Goal: Check status: Check status

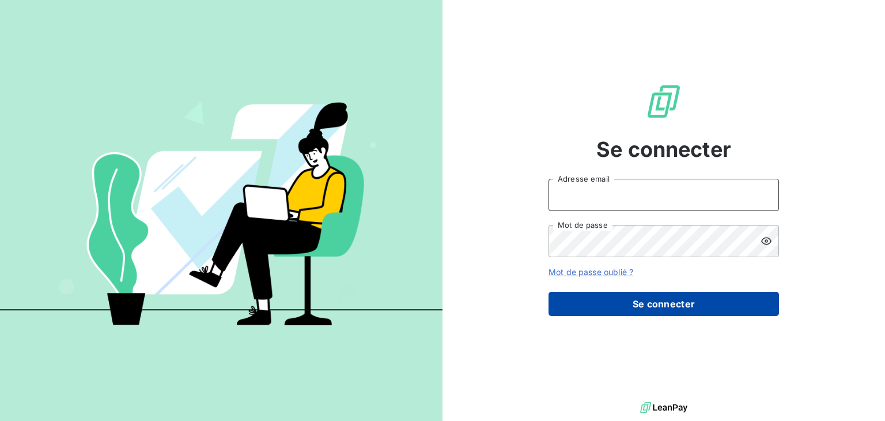
type input "[EMAIL_ADDRESS][DOMAIN_NAME]"
click at [668, 297] on button "Se connecter" at bounding box center [663, 303] width 230 height 24
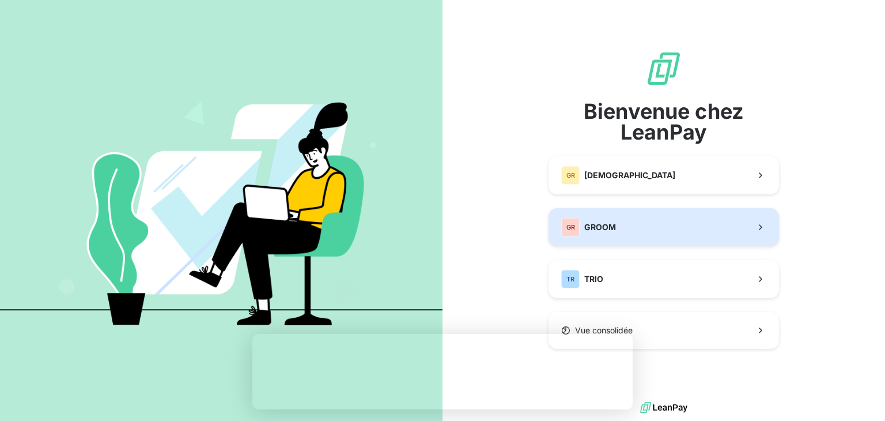
click at [689, 235] on button "GR GROOM" at bounding box center [663, 227] width 230 height 38
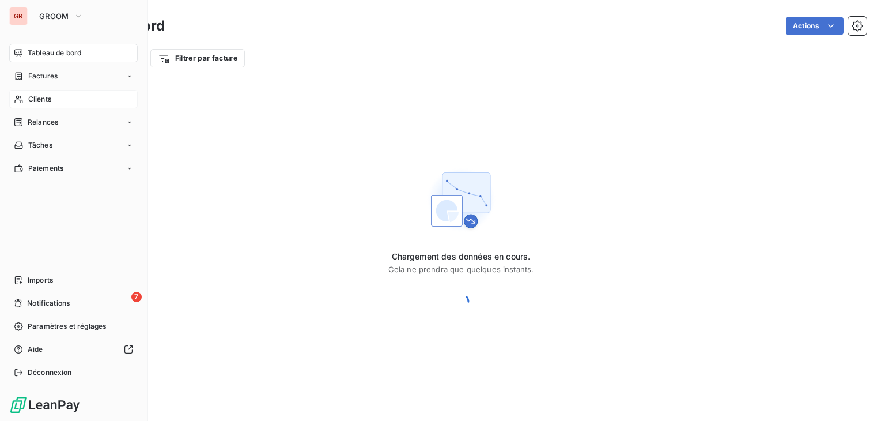
click at [41, 103] on span "Clients" at bounding box center [39, 99] width 23 height 10
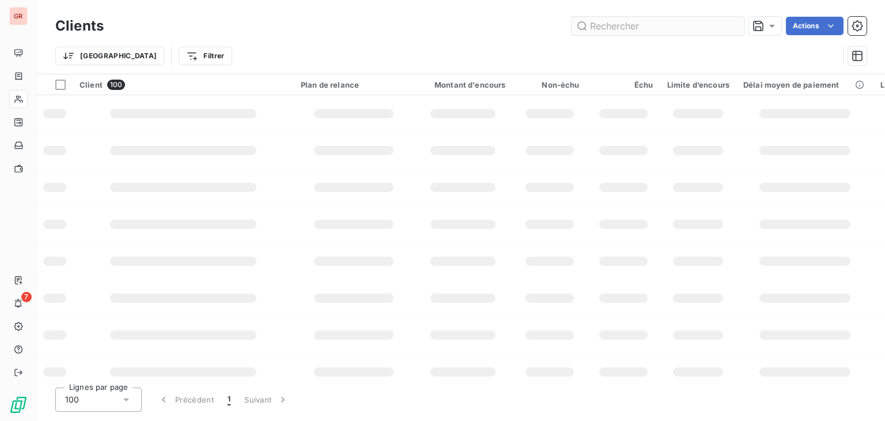
click at [630, 24] on input "text" at bounding box center [657, 26] width 173 height 18
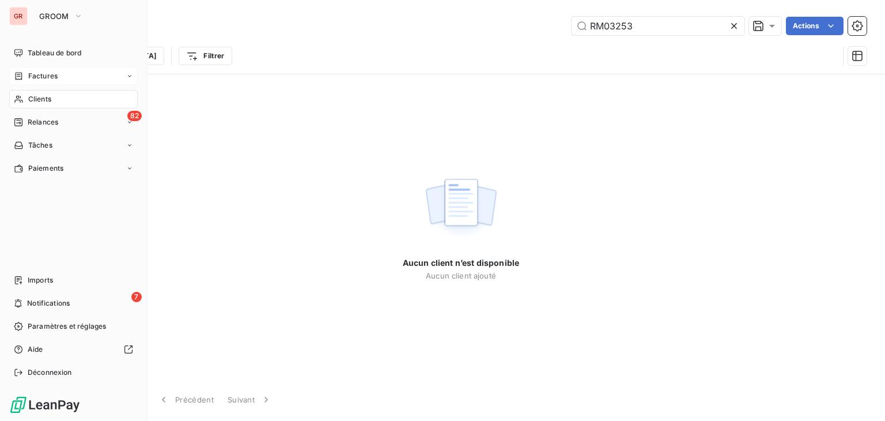
type input "RM03253"
click at [32, 78] on span "Factures" at bounding box center [42, 76] width 29 height 10
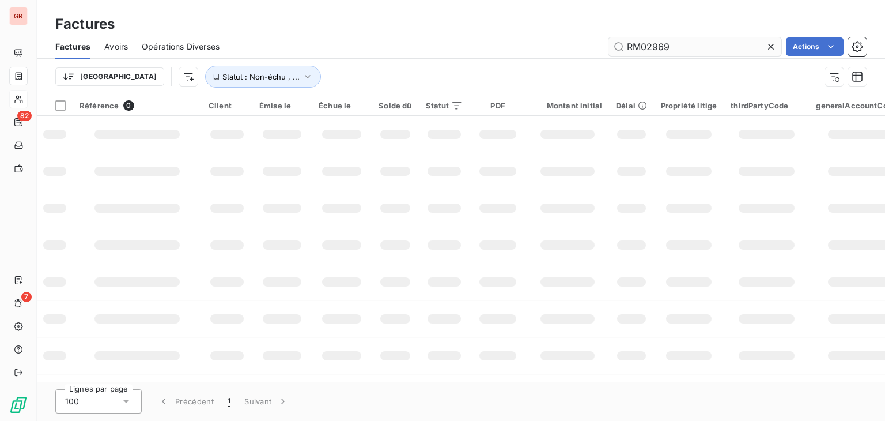
click at [689, 44] on input "RM02969" at bounding box center [694, 46] width 173 height 18
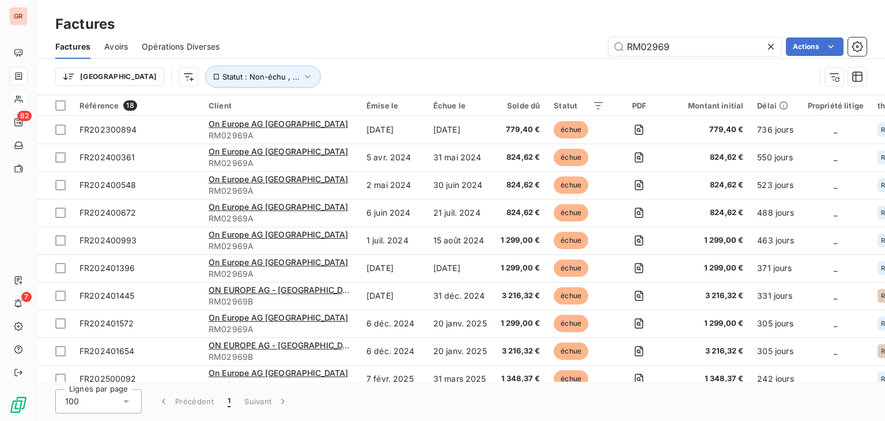
click at [767, 46] on icon at bounding box center [771, 47] width 12 height 12
click at [689, 47] on input "text" at bounding box center [694, 46] width 173 height 18
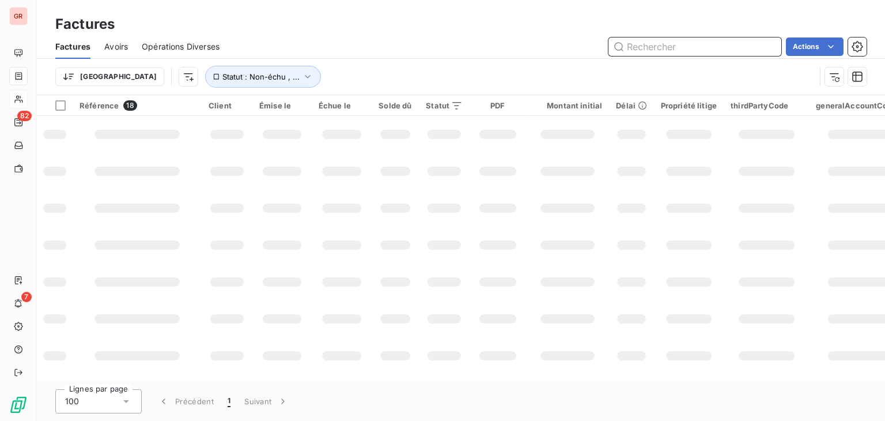
paste input "RM03253-1"
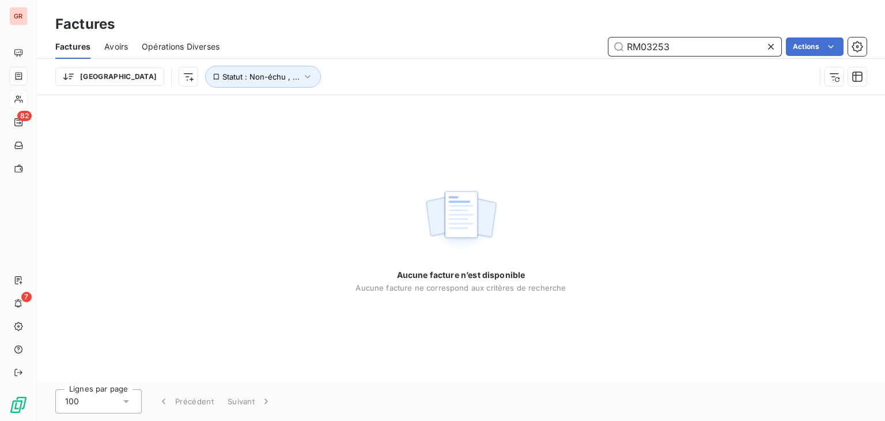
type input "RM03253"
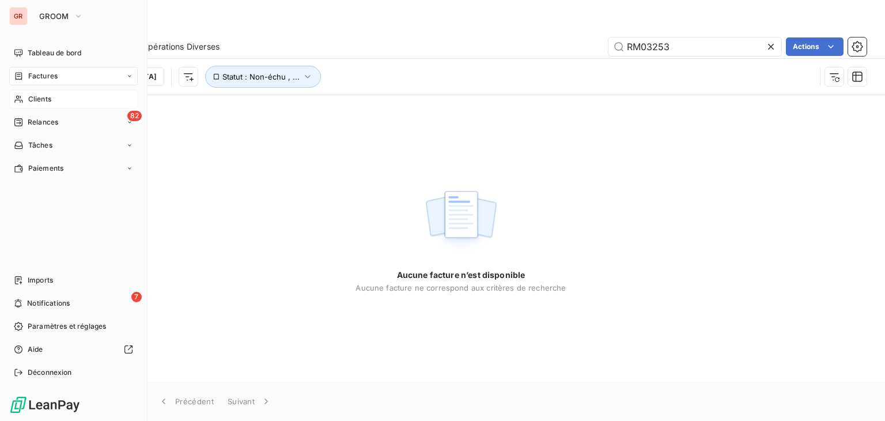
click at [16, 14] on div "GR" at bounding box center [18, 16] width 18 height 18
click at [52, 16] on span "GROOM" at bounding box center [54, 16] width 30 height 9
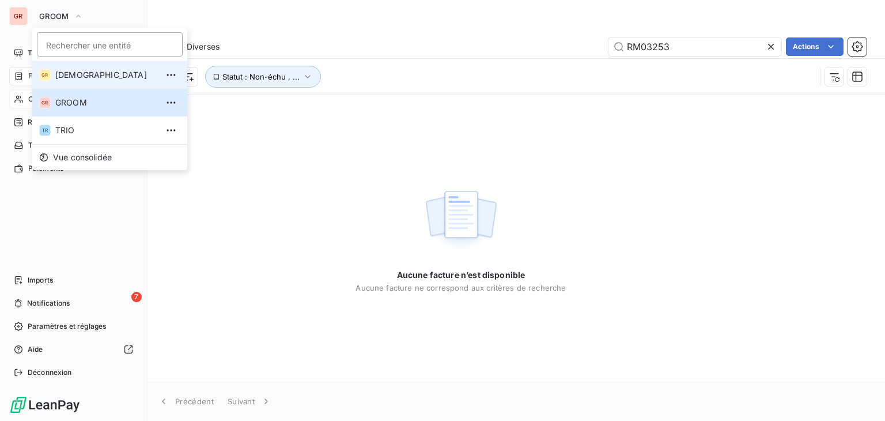
click at [99, 80] on li "GR GREENWISHES" at bounding box center [109, 75] width 155 height 28
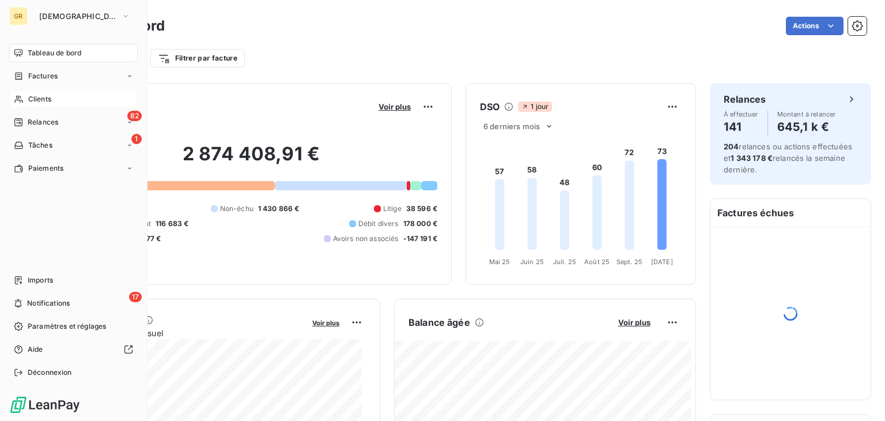
drag, startPoint x: 35, startPoint y: 100, endPoint x: 60, endPoint y: 98, distance: 26.0
click at [35, 99] on span "Clients" at bounding box center [39, 99] width 23 height 10
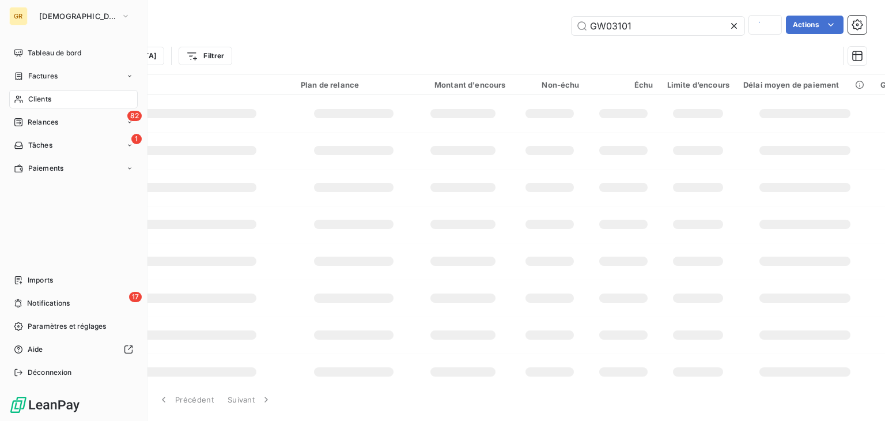
type input "RM03253"
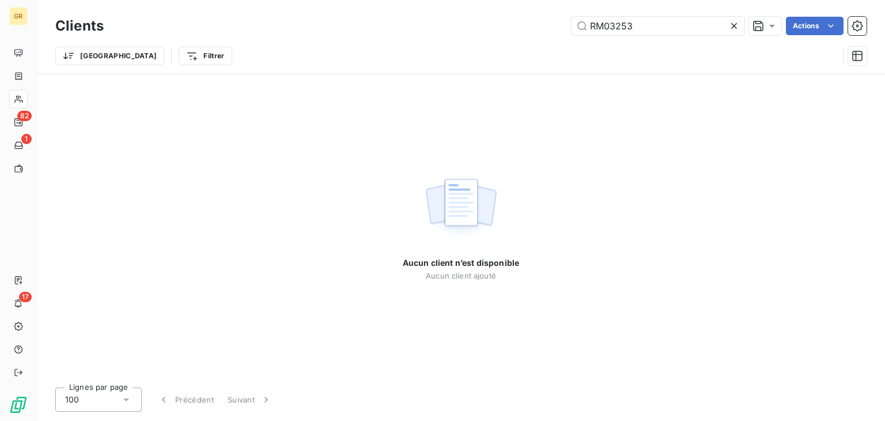
click at [733, 24] on icon at bounding box center [734, 26] width 12 height 12
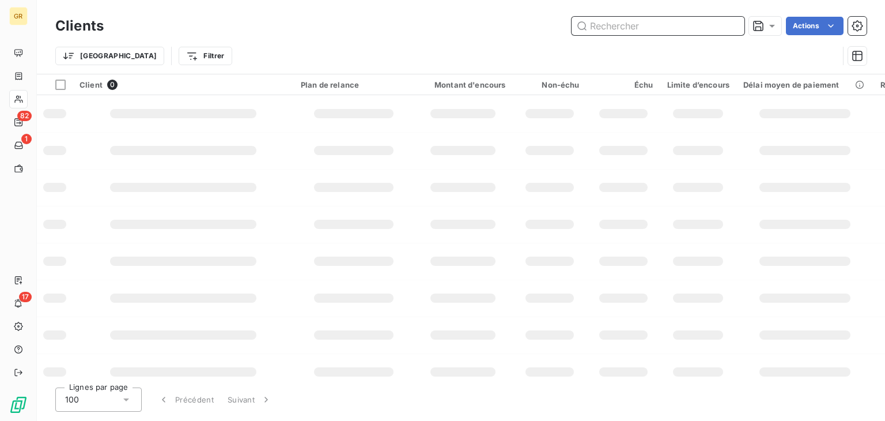
click at [675, 25] on input "text" at bounding box center [657, 26] width 173 height 18
paste input "GW03254"
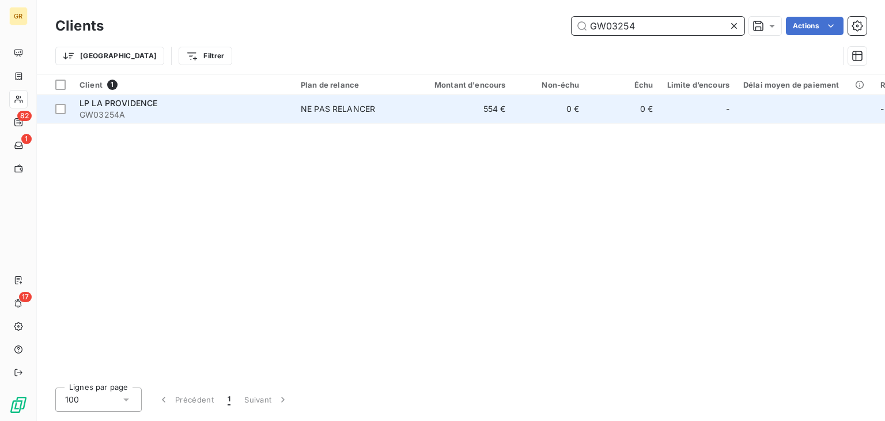
type input "GW03254"
click at [422, 104] on td "554 €" at bounding box center [463, 109] width 99 height 28
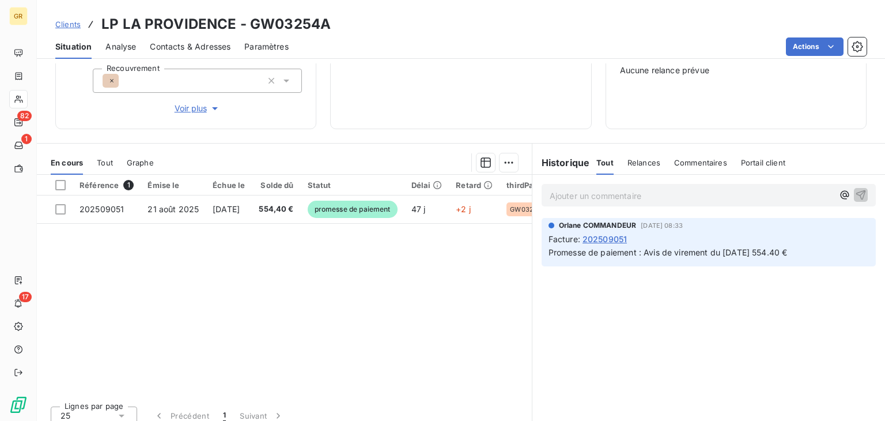
scroll to position [173, 0]
click at [108, 161] on span "Tout" at bounding box center [105, 160] width 16 height 9
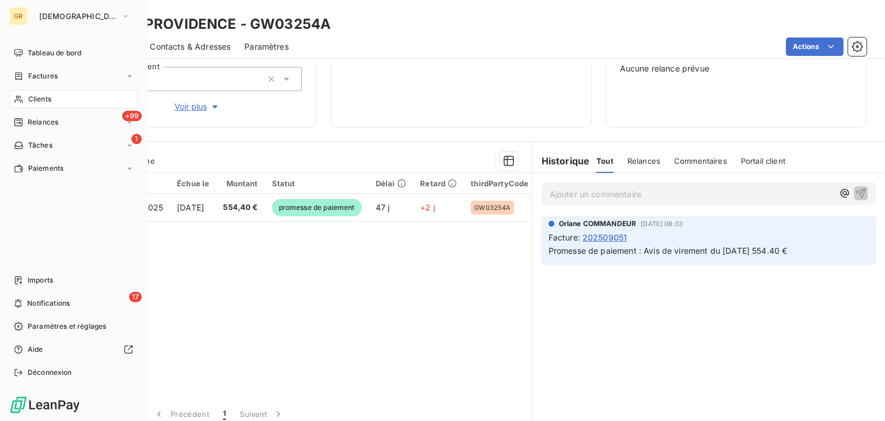
click at [33, 94] on span "Clients" at bounding box center [39, 99] width 23 height 10
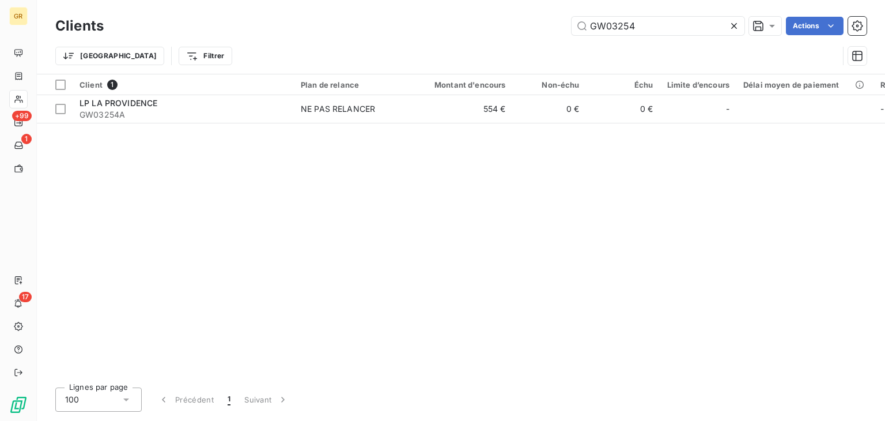
click at [734, 25] on icon at bounding box center [734, 26] width 6 height 6
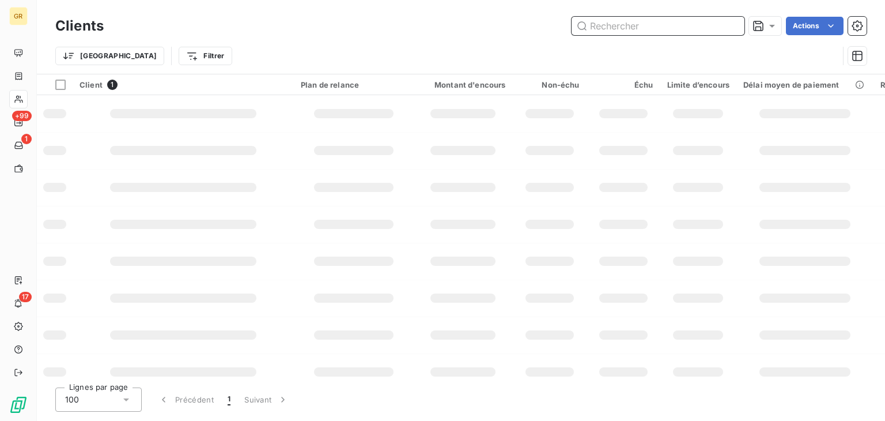
click at [631, 28] on input "text" at bounding box center [657, 26] width 173 height 18
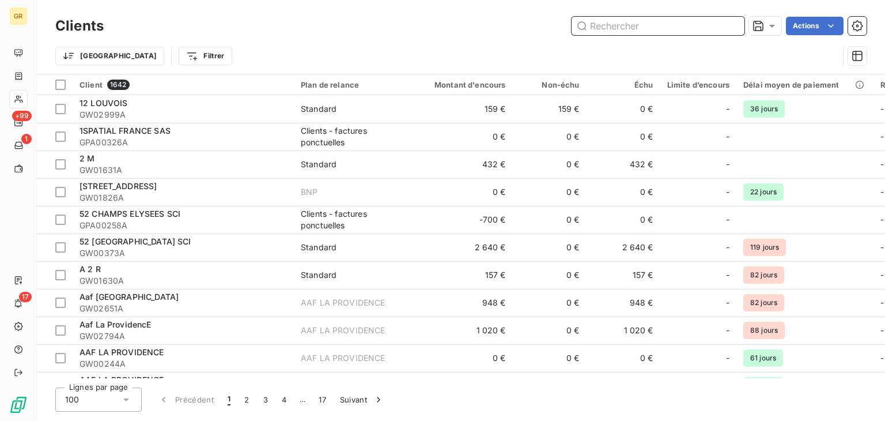
paste input "GW03238"
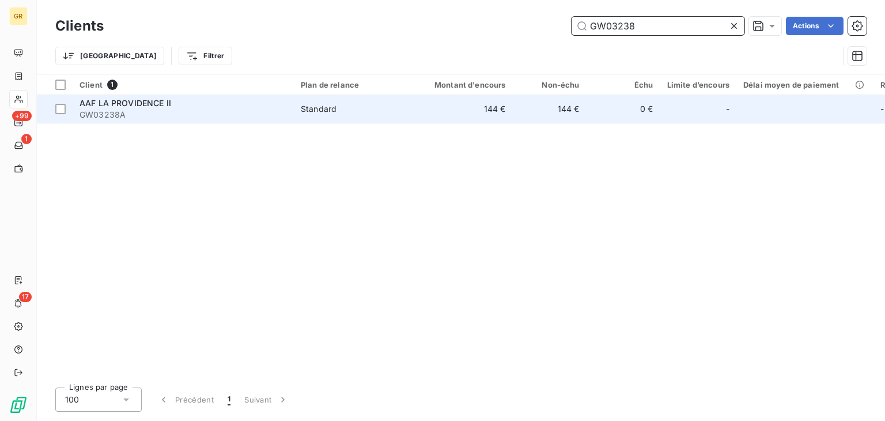
type input "GW03238"
click at [483, 112] on td "144 €" at bounding box center [463, 109] width 99 height 28
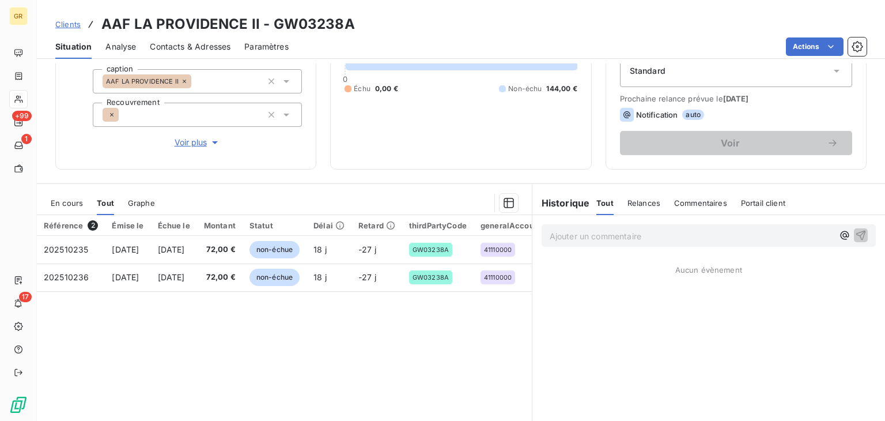
scroll to position [138, 0]
click at [103, 206] on div "Tout" at bounding box center [105, 202] width 17 height 24
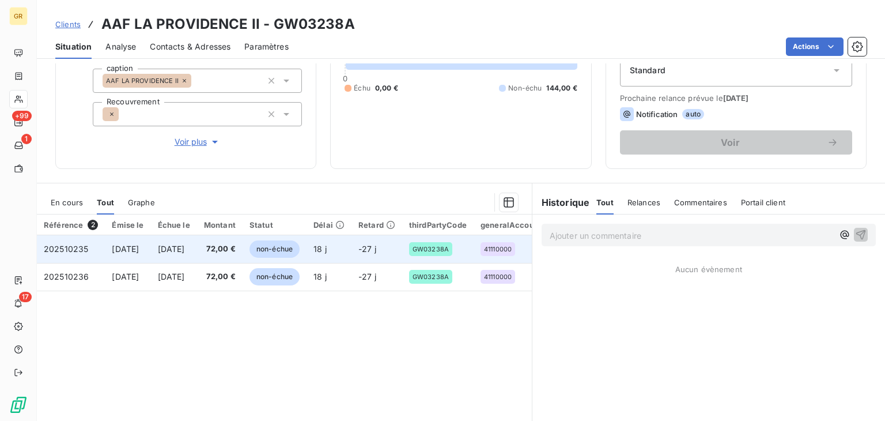
click at [185, 252] on span "[DATE]" at bounding box center [171, 249] width 27 height 10
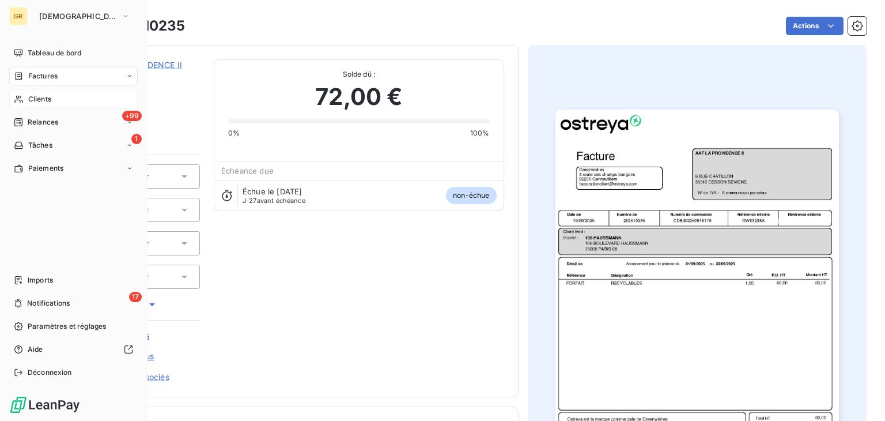
click at [26, 98] on div "Clients" at bounding box center [73, 99] width 128 height 18
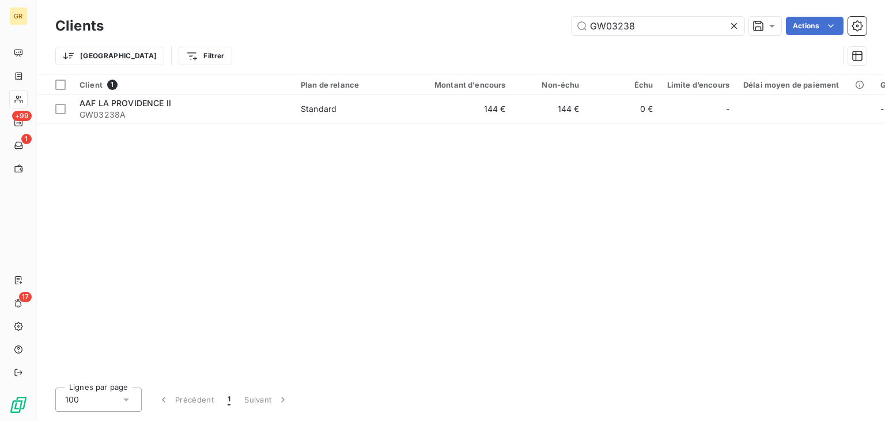
click at [733, 24] on icon at bounding box center [734, 26] width 12 height 12
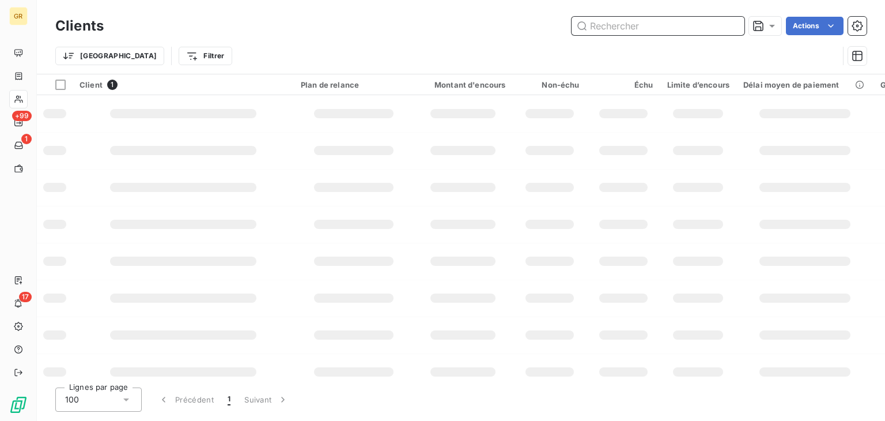
click at [673, 24] on input "text" at bounding box center [657, 26] width 173 height 18
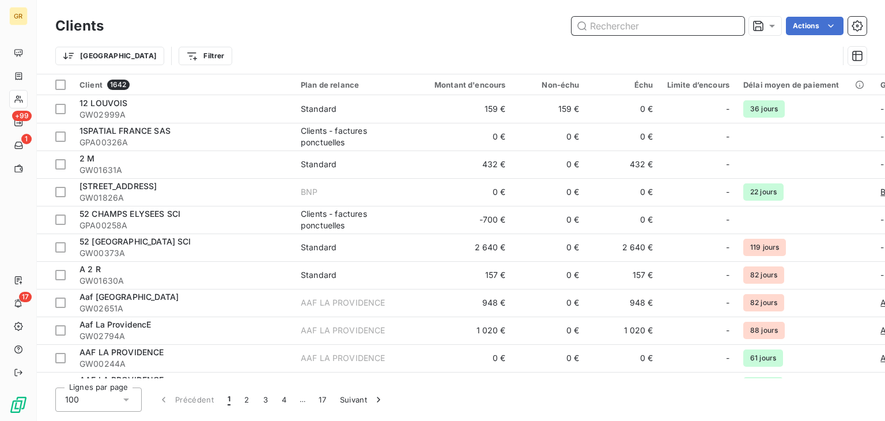
paste input "GW03238"
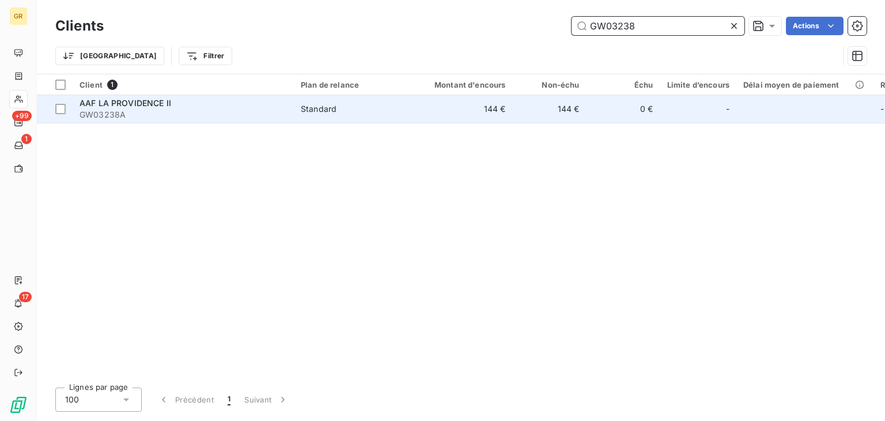
type input "GW03238"
click at [327, 112] on div "Standard" at bounding box center [319, 109] width 36 height 12
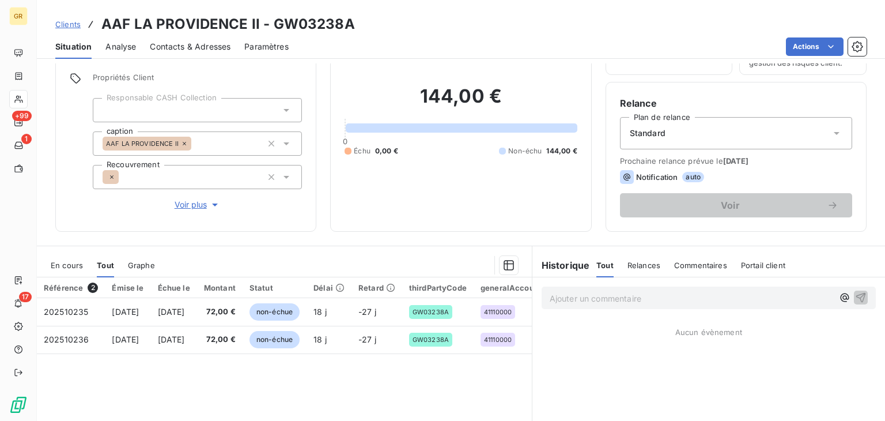
scroll to position [173, 0]
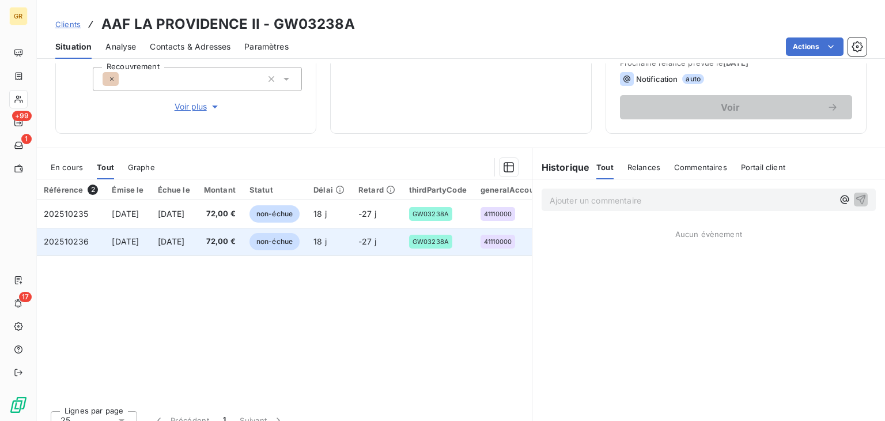
click at [150, 253] on td "[DATE]" at bounding box center [128, 242] width 46 height 28
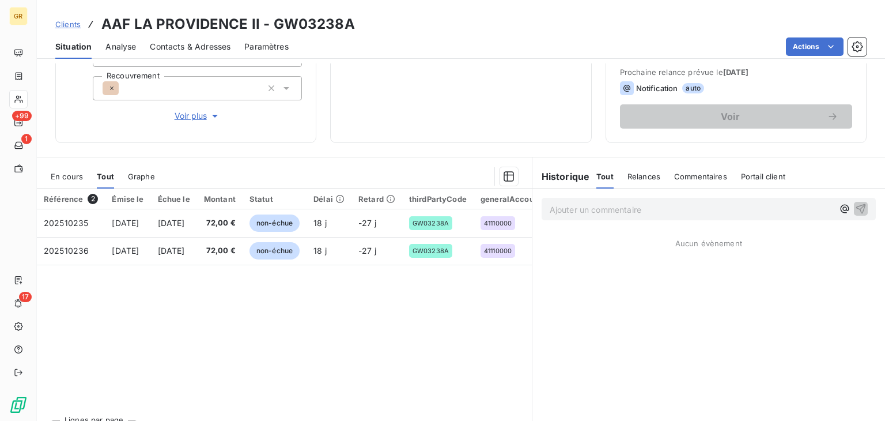
scroll to position [173, 0]
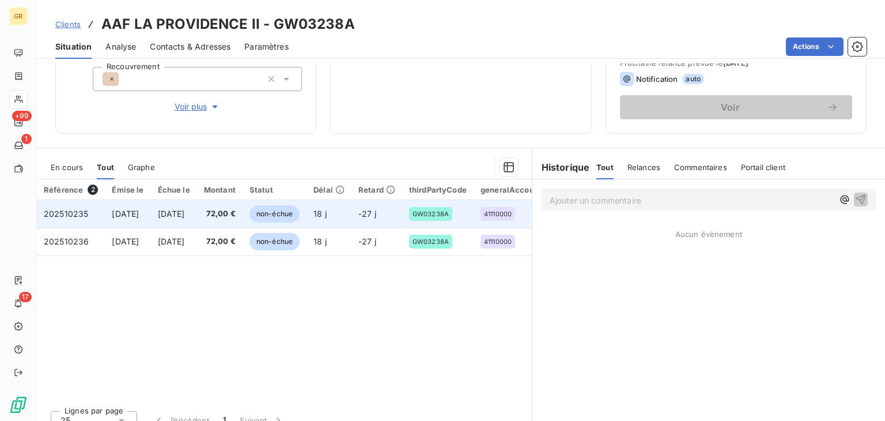
click at [351, 210] on td "18 j" at bounding box center [328, 214] width 45 height 28
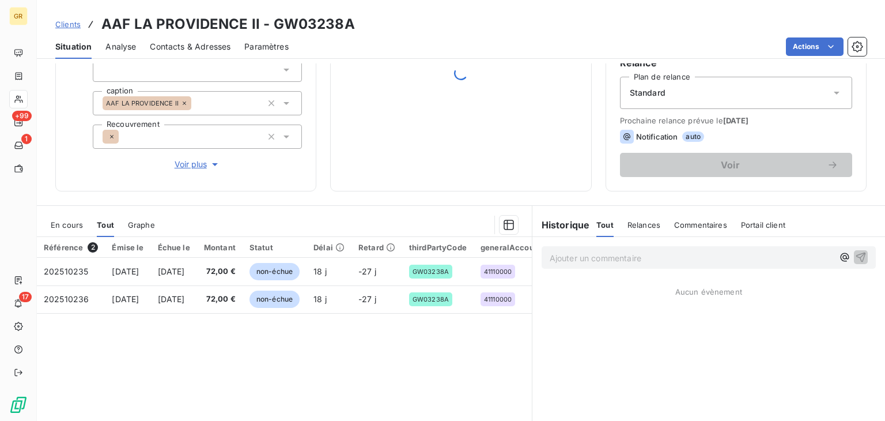
scroll to position [187, 0]
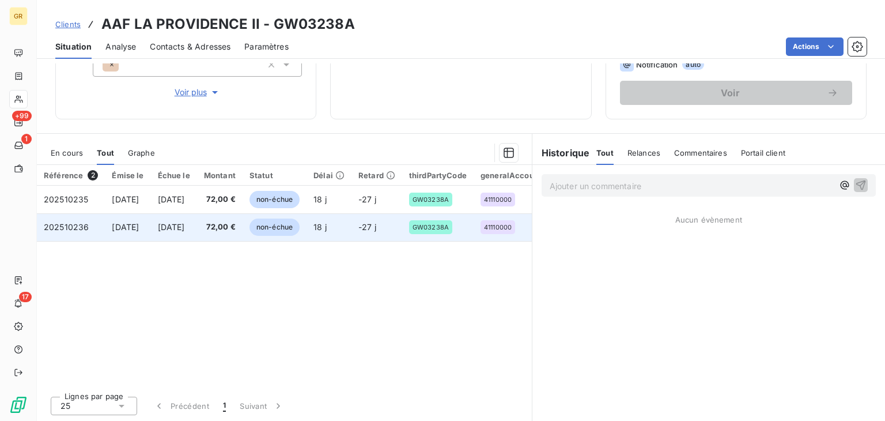
click at [185, 224] on span "[DATE]" at bounding box center [171, 227] width 27 height 10
